Goal: Browse casually: Explore the website without a specific task or goal

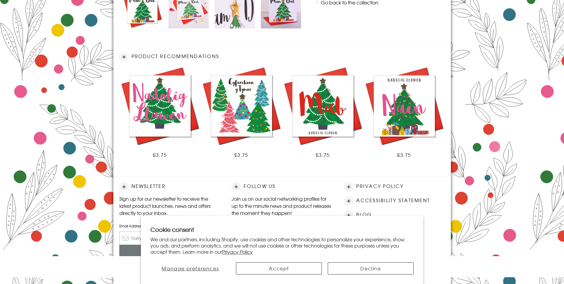
scroll to position [327, 0]
